Goal: Task Accomplishment & Management: Use online tool/utility

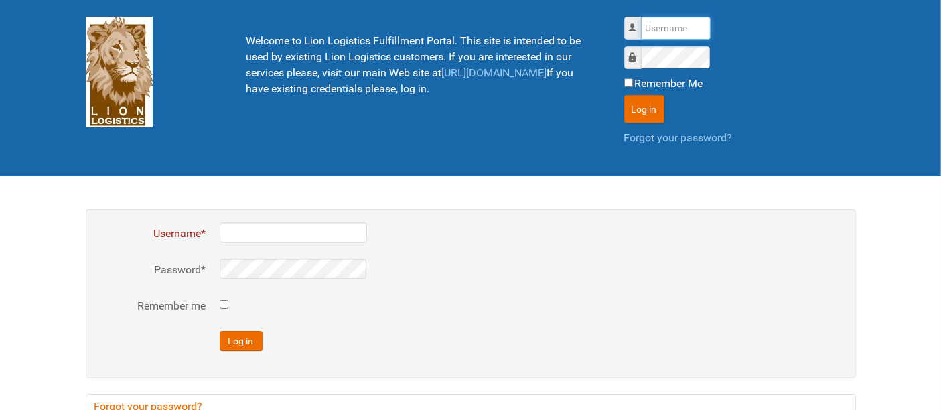
drag, startPoint x: 683, startPoint y: 27, endPoint x: 680, endPoint y: 36, distance: 9.1
click at [682, 27] on input "Username" at bounding box center [676, 28] width 70 height 23
type input "al"
click at [624, 95] on button "Log in" at bounding box center [644, 109] width 40 height 28
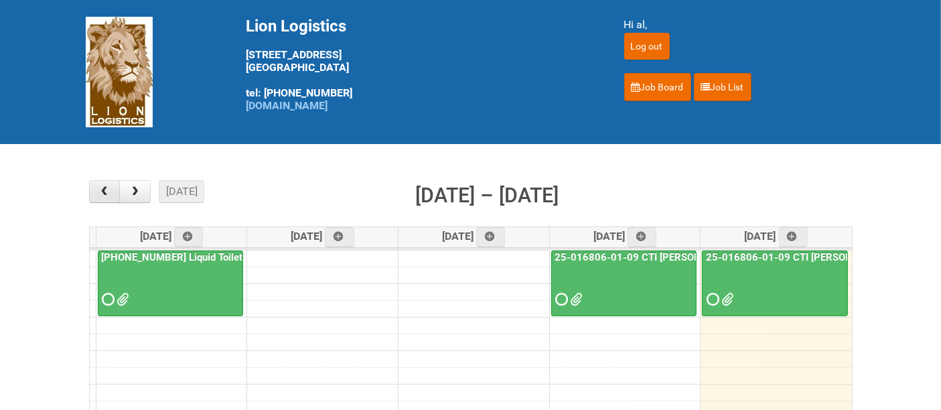
click at [103, 189] on span "button" at bounding box center [104, 191] width 13 height 11
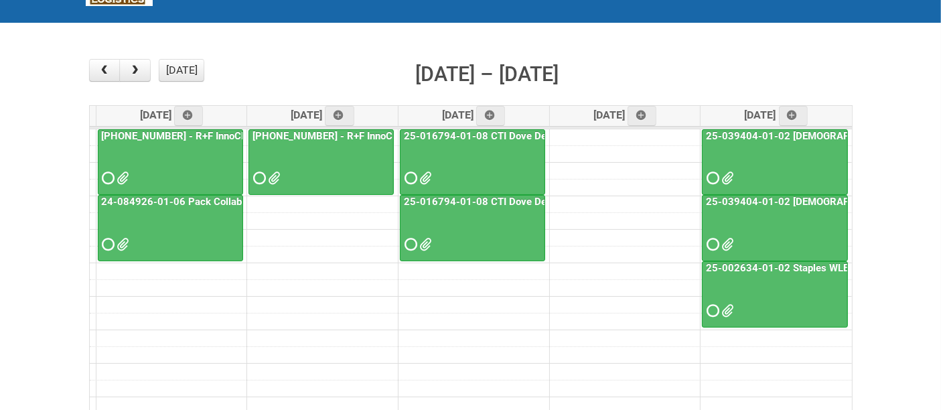
scroll to position [149, 0]
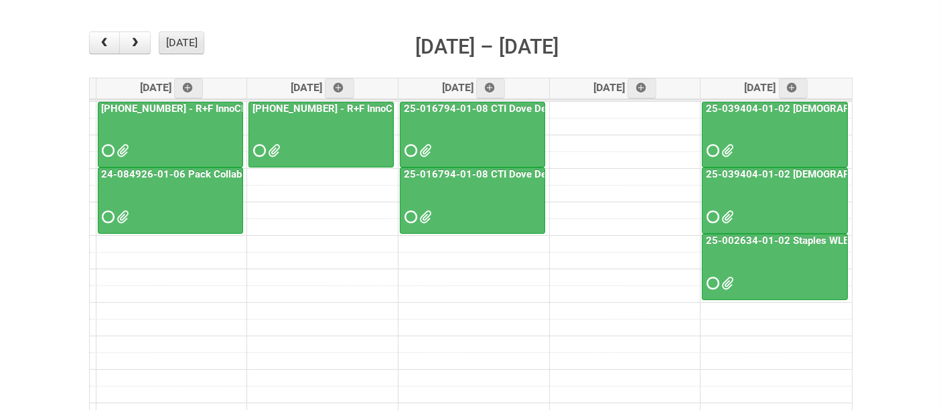
click at [189, 37] on button "today" at bounding box center [182, 42] width 46 height 23
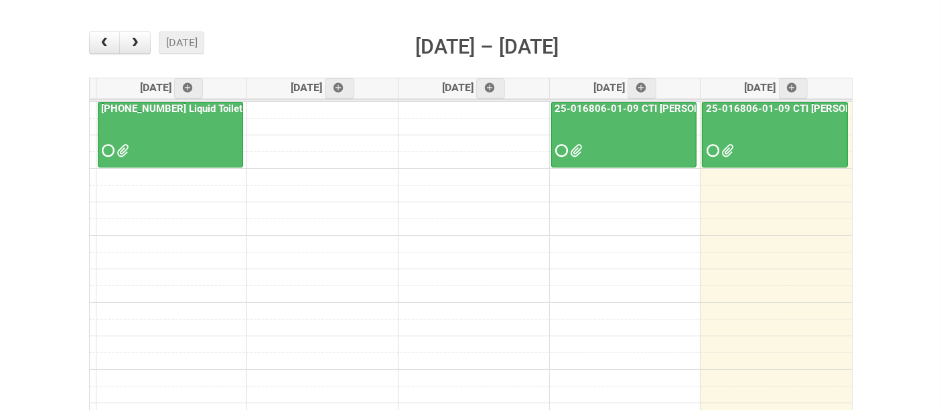
click at [755, 129] on div at bounding box center [774, 139] width 143 height 44
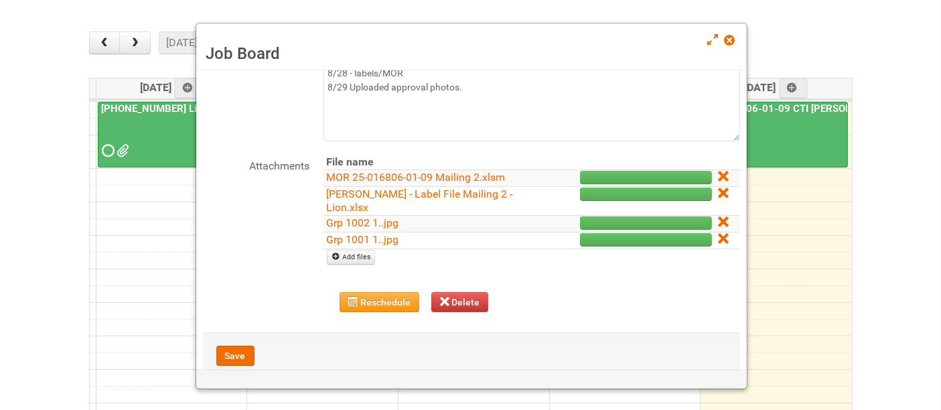
scroll to position [127, 0]
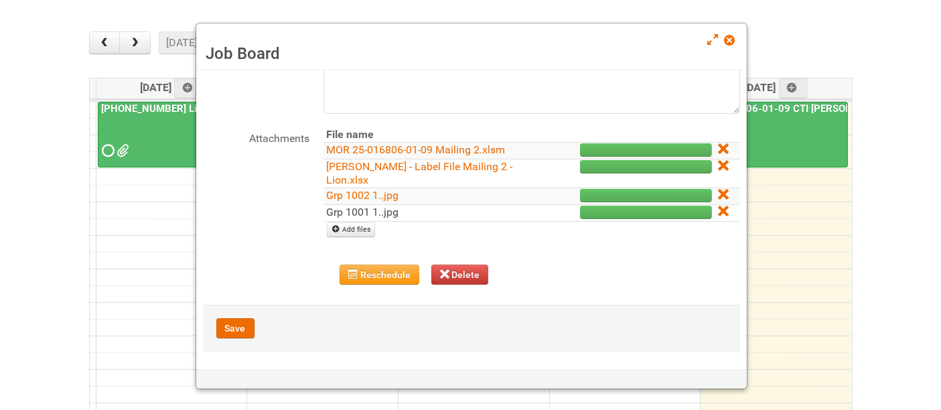
click at [366, 210] on link "Grp 1001 1..jpg" at bounding box center [363, 212] width 72 height 13
click at [356, 191] on link "Grp 1002 1..jpg" at bounding box center [363, 195] width 72 height 13
click at [718, 208] on icon at bounding box center [722, 210] width 9 height 9
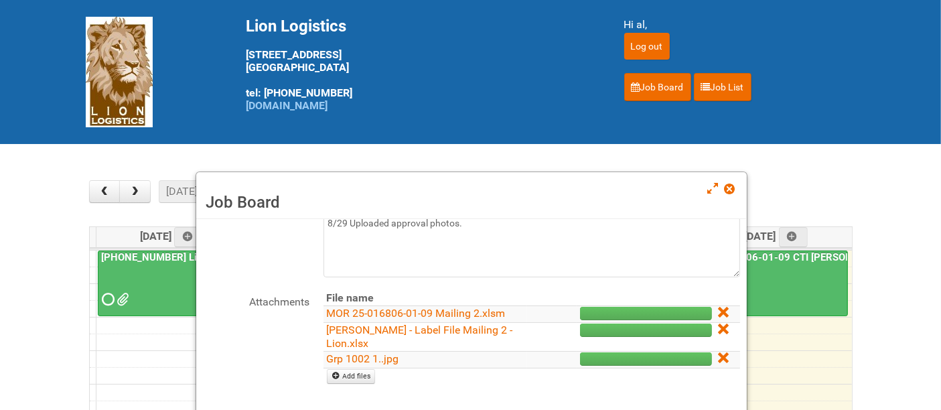
scroll to position [110, 0]
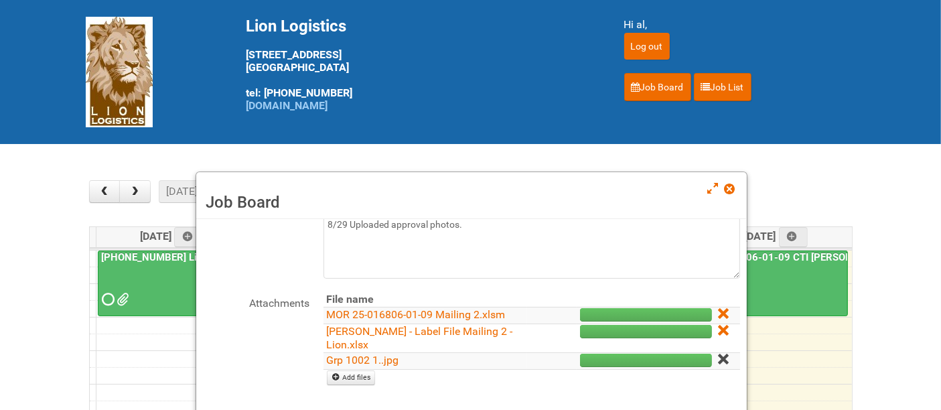
click at [718, 360] on icon at bounding box center [722, 358] width 9 height 9
